Goal: Information Seeking & Learning: Learn about a topic

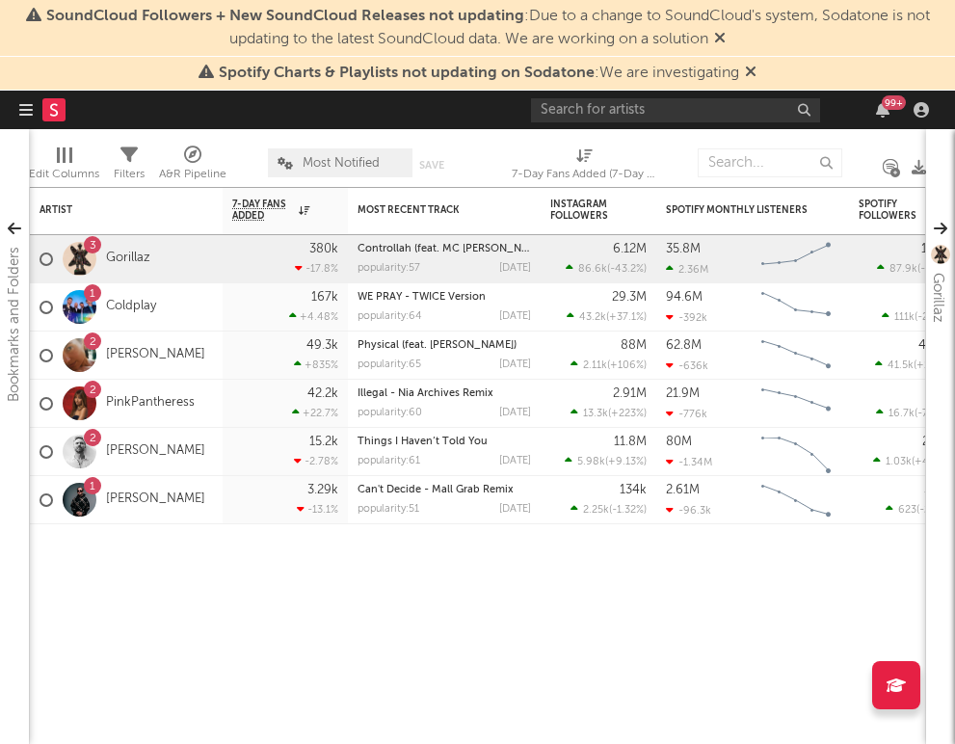
click at [713, 126] on div "99 +" at bounding box center [733, 110] width 405 height 39
click at [702, 118] on input "text" at bounding box center [675, 110] width 289 height 24
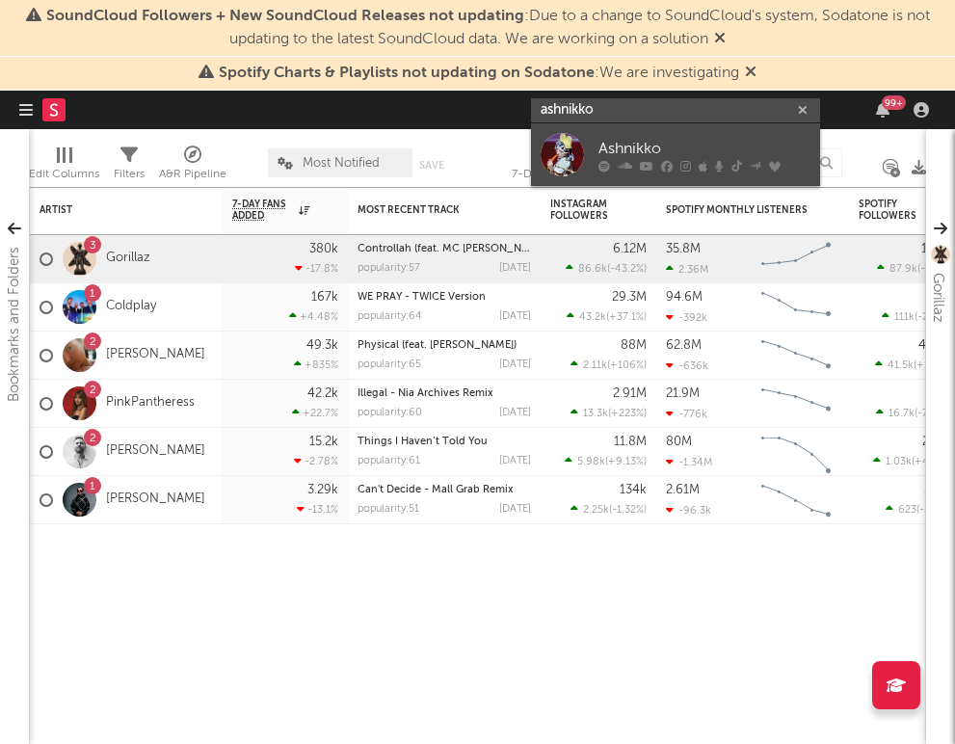
type input "ashnikko"
click at [649, 143] on div "Ashnikko" at bounding box center [705, 148] width 212 height 23
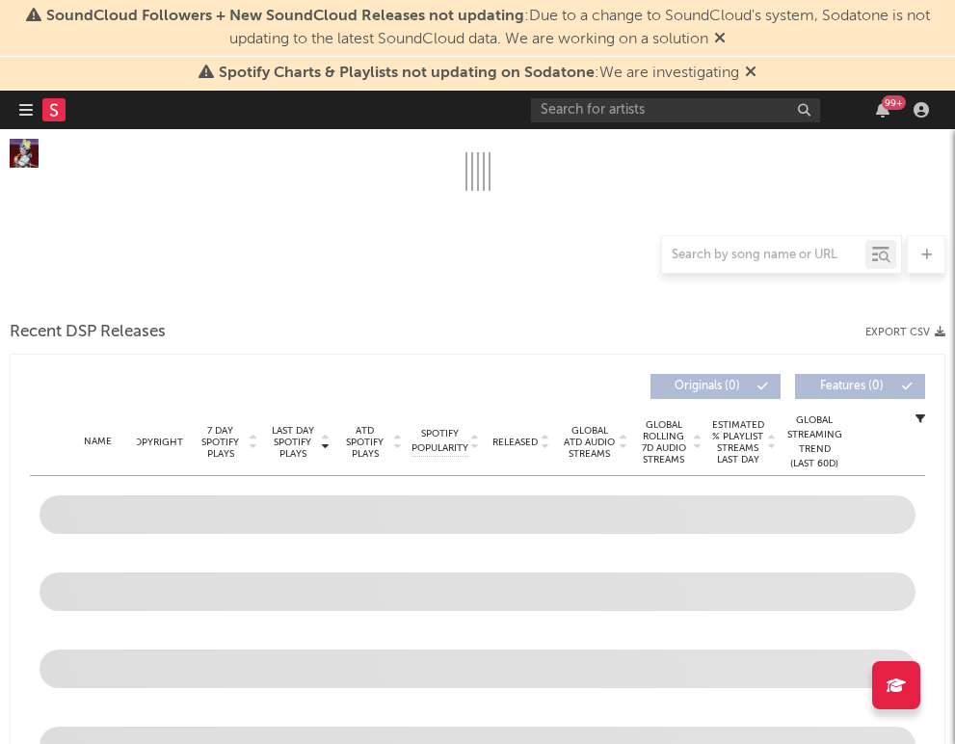
scroll to position [667, 0]
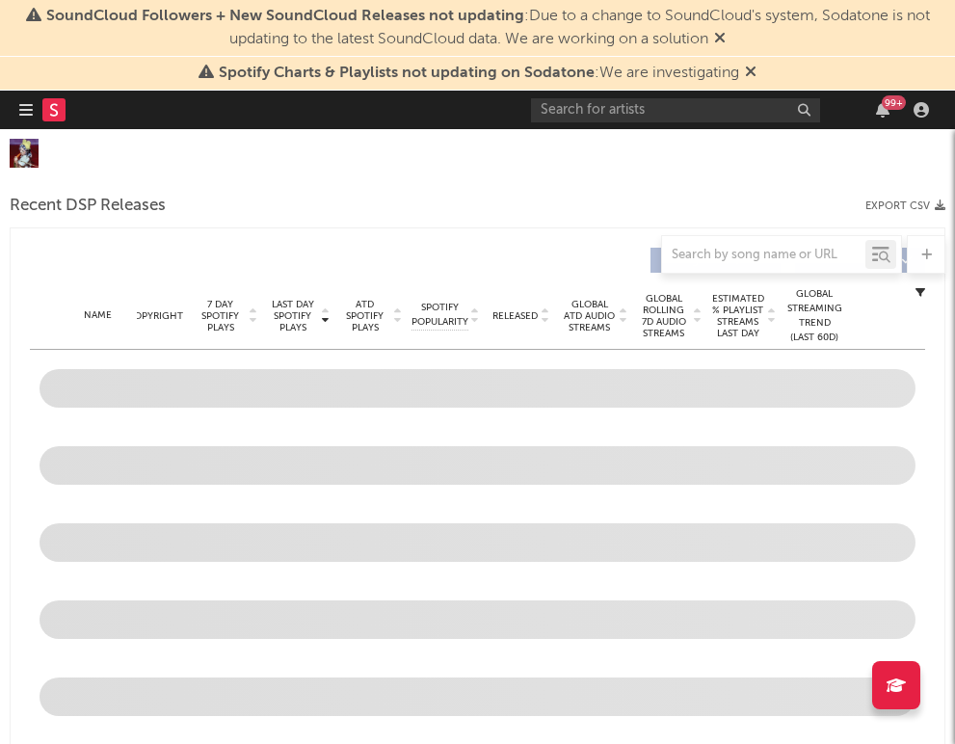
select select "6m"
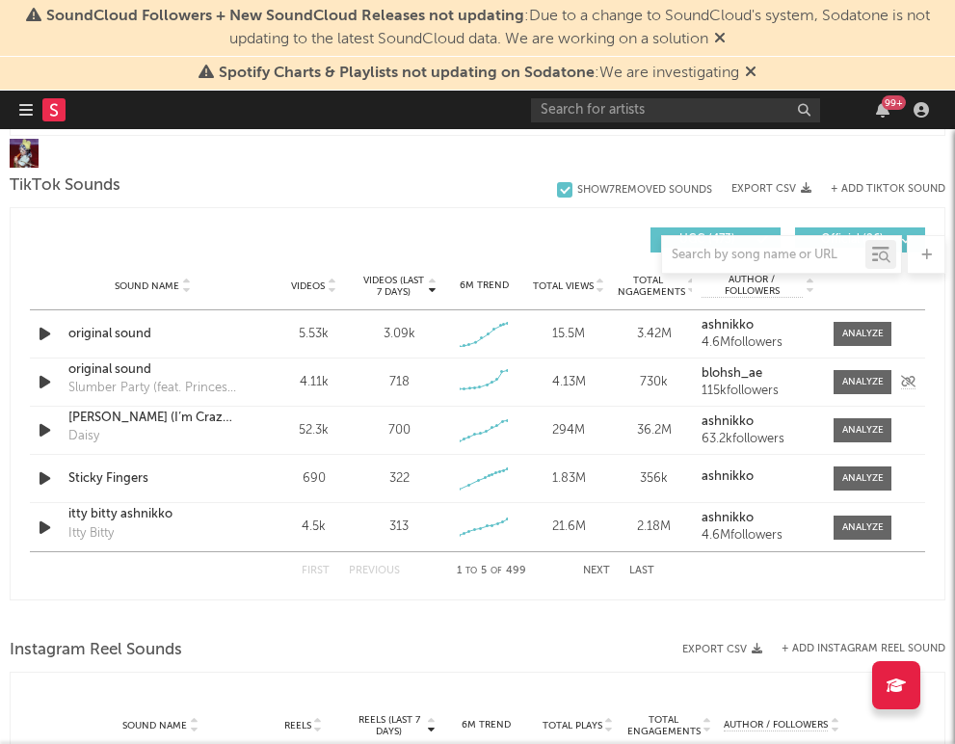
scroll to position [1467, 0]
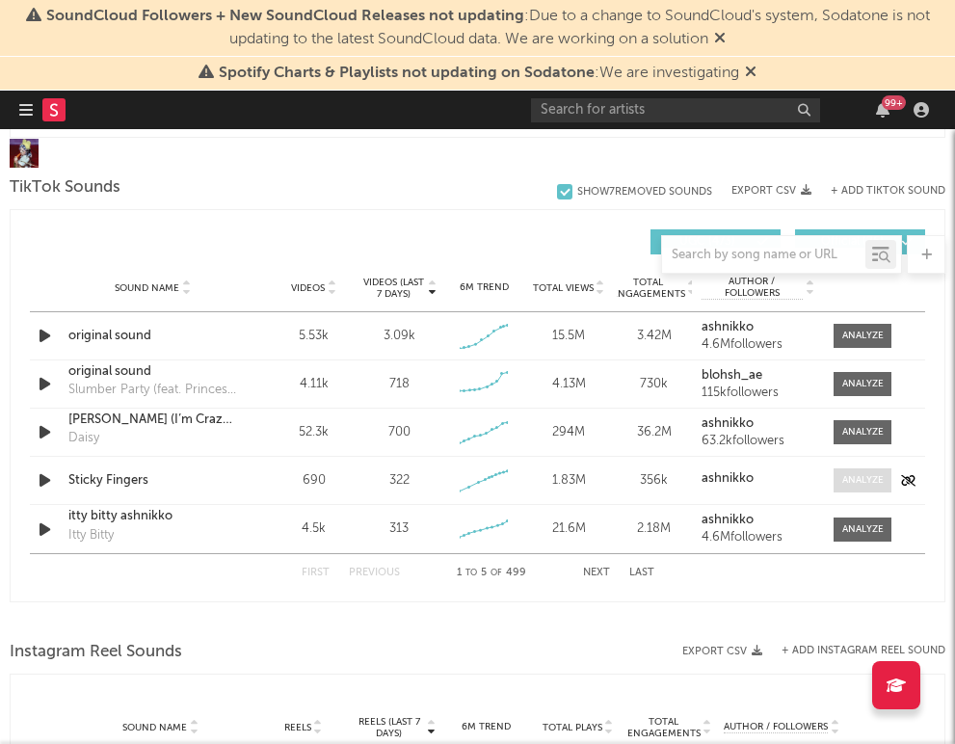
click at [844, 478] on div at bounding box center [863, 480] width 41 height 14
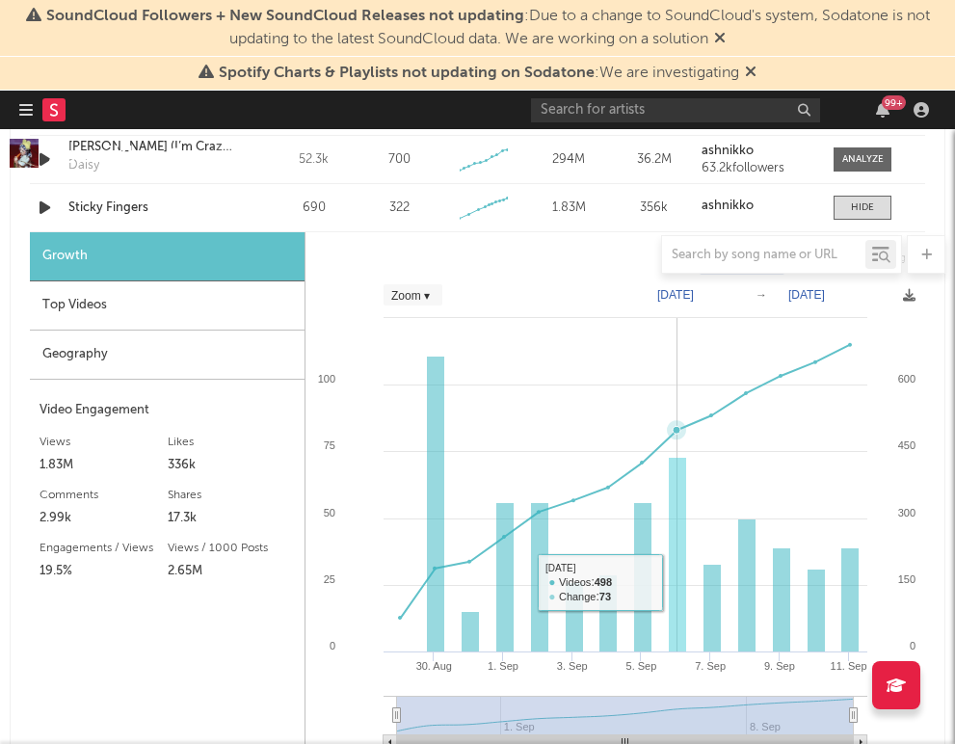
scroll to position [1725, 0]
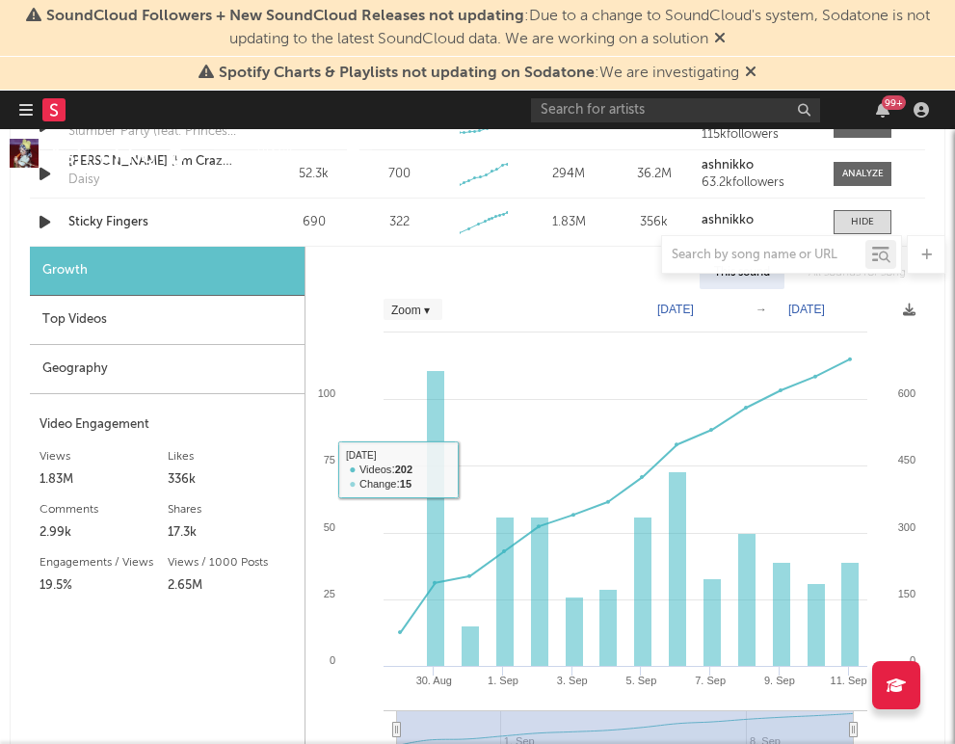
click at [226, 361] on div "Geography" at bounding box center [167, 369] width 275 height 49
